Goal: Task Accomplishment & Management: Complete application form

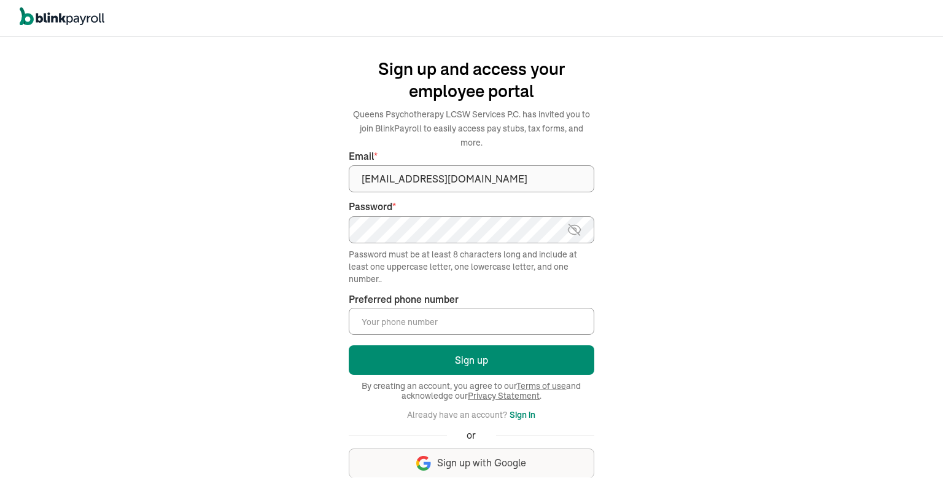
click at [576, 222] on img at bounding box center [574, 229] width 15 height 15
click at [464, 314] on input "Preferred phone number *" at bounding box center [472, 321] width 246 height 27
type input "(347) 456-0725"
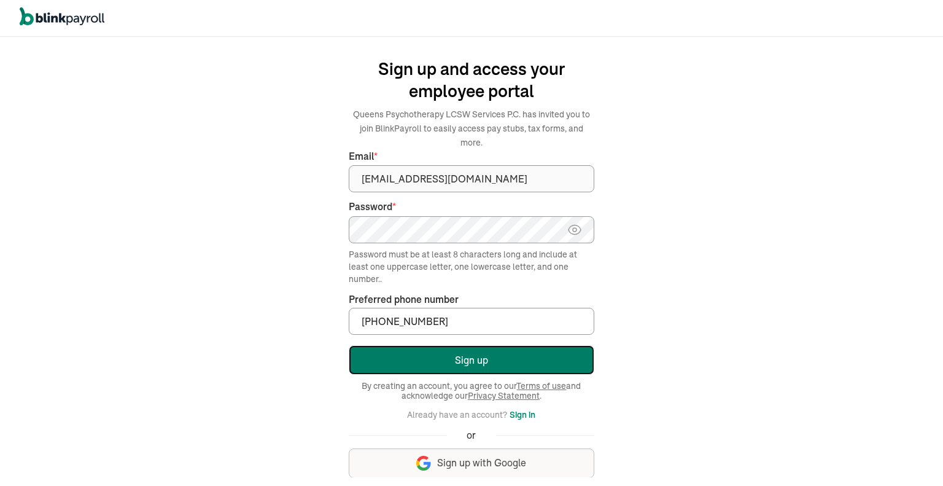
click at [445, 348] on button "Sign up" at bounding box center [472, 359] width 246 height 29
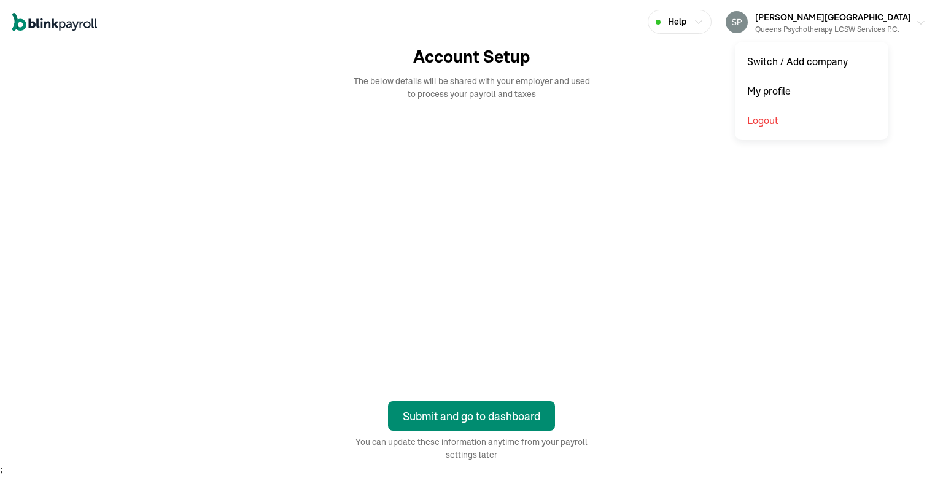
click at [748, 15] on img "button" at bounding box center [737, 22] width 22 height 22
